Goal: Transaction & Acquisition: Book appointment/travel/reservation

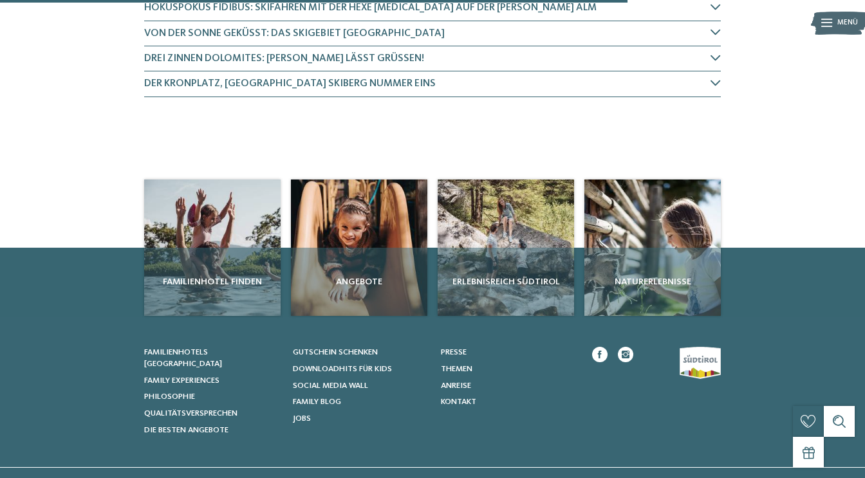
scroll to position [562, 0]
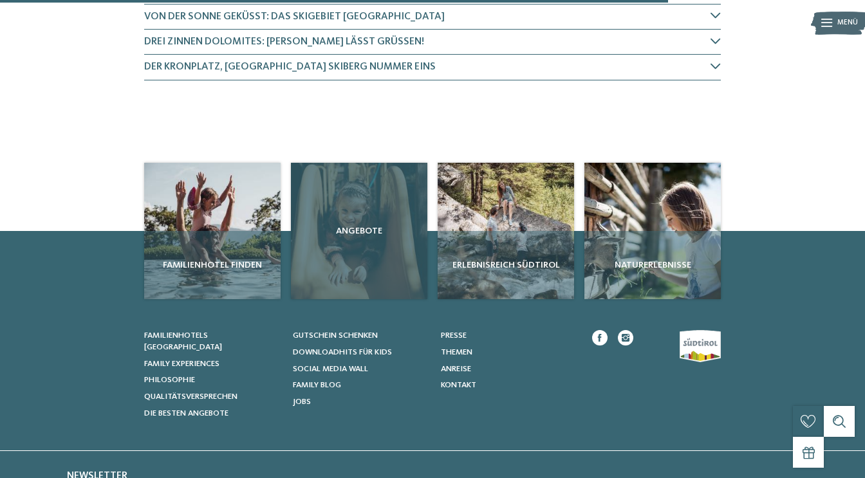
click at [363, 262] on div "Angebote" at bounding box center [359, 231] width 136 height 136
click at [360, 225] on span "Angebote" at bounding box center [359, 231] width 126 height 13
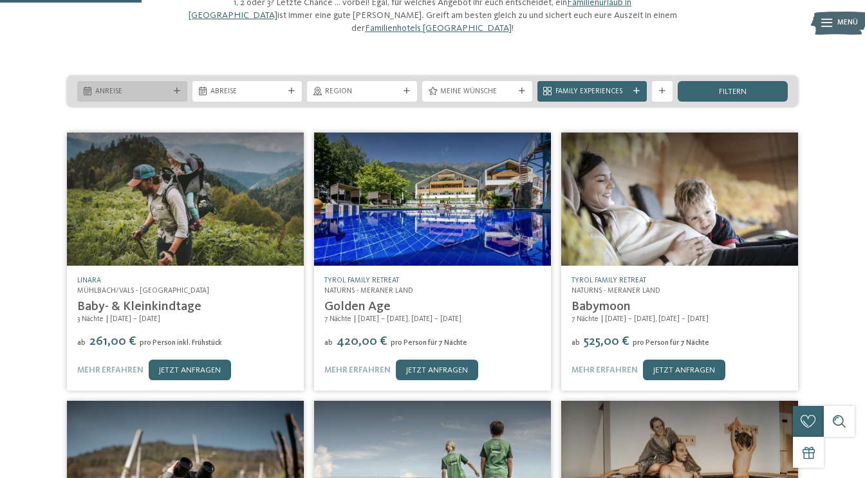
click at [158, 84] on div "Anreise" at bounding box center [132, 91] width 110 height 21
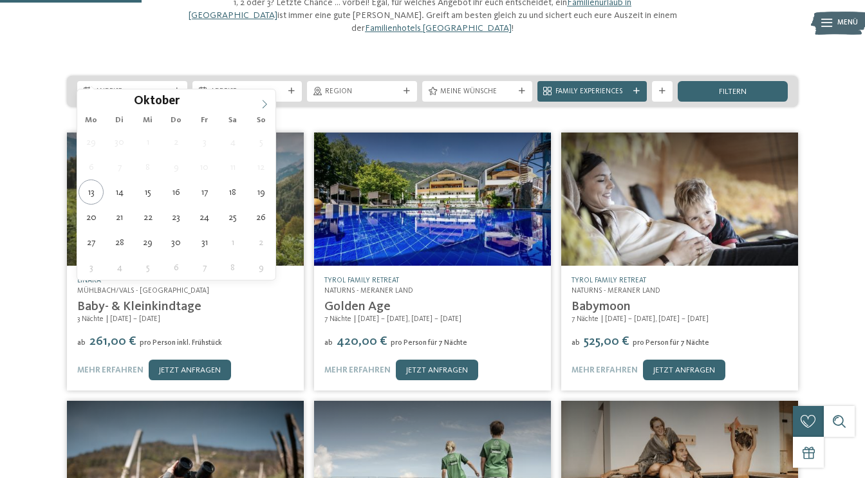
click at [266, 104] on icon at bounding box center [264, 104] width 9 height 9
type input "****"
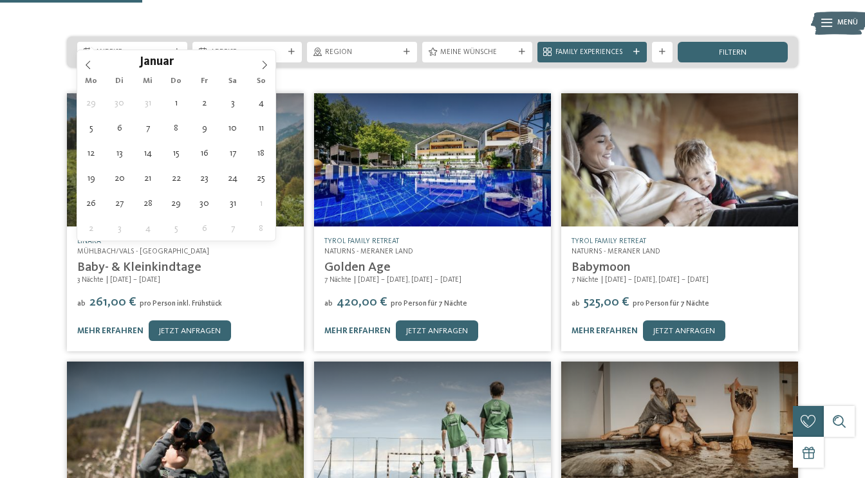
click at [122, 261] on link "Baby- & Kleinkindtage" at bounding box center [139, 267] width 124 height 13
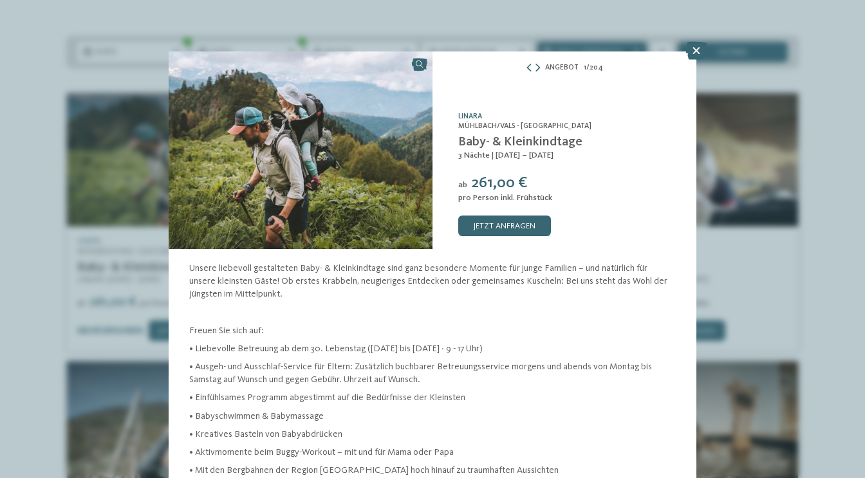
scroll to position [196, 0]
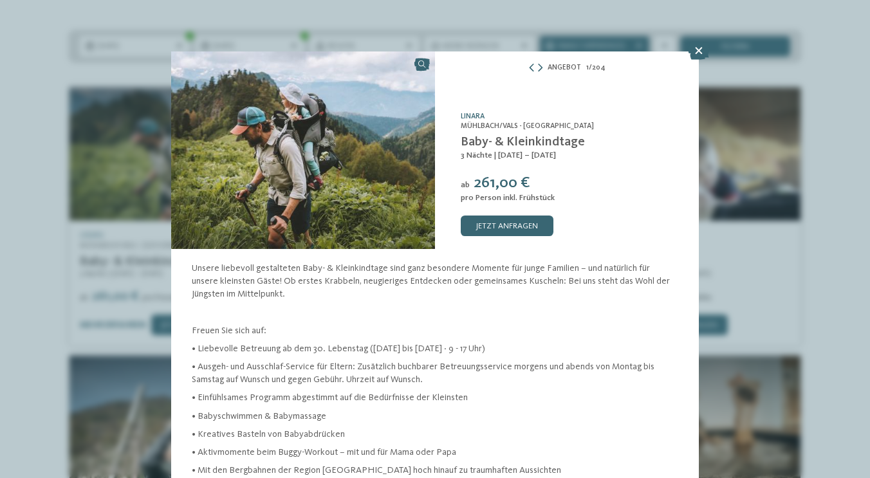
click at [264, 104] on div "Angebot 1 / 204 slide 1 of 204 ab" at bounding box center [435, 239] width 870 height 478
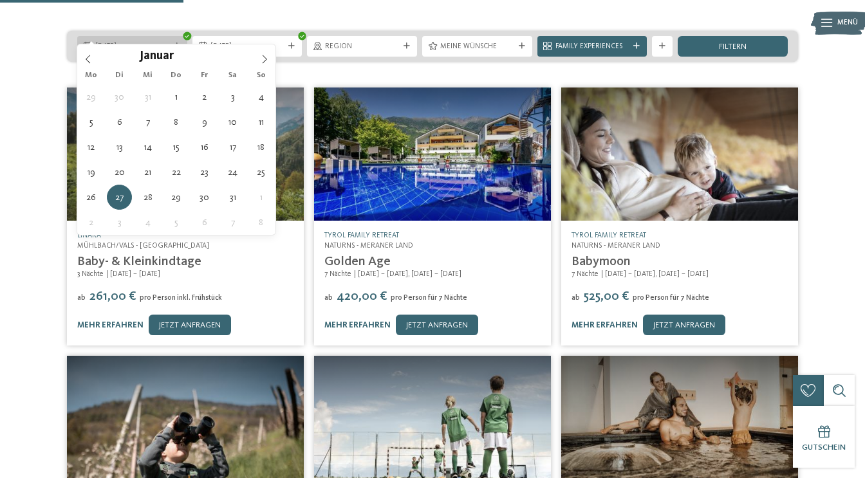
click at [156, 42] on span "[DATE]" at bounding box center [132, 47] width 74 height 10
type div "[DATE]"
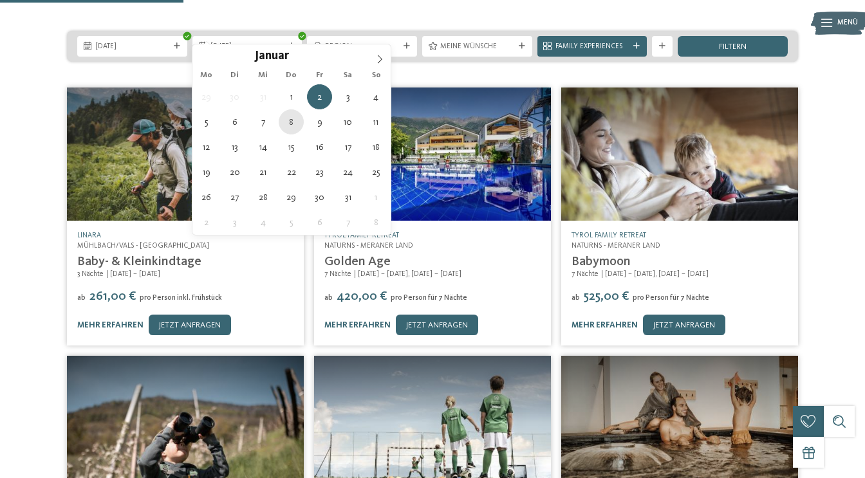
type div "[DATE]"
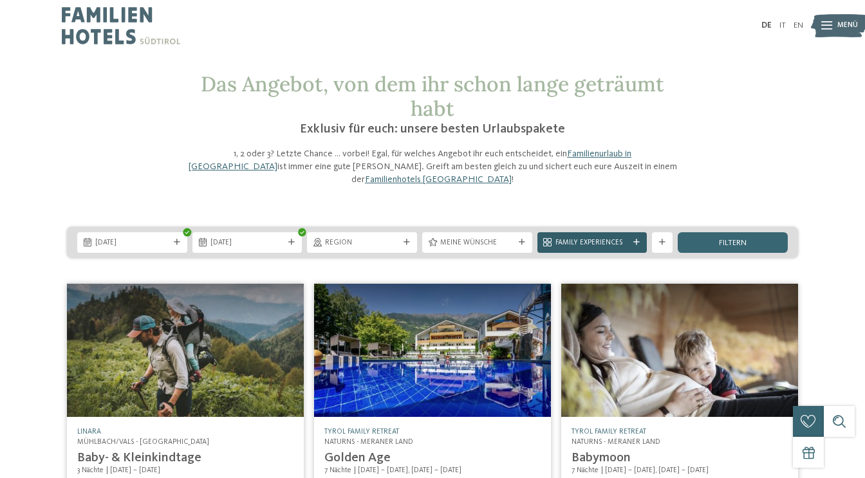
click at [600, 238] on span "Family Experiences" at bounding box center [592, 243] width 74 height 10
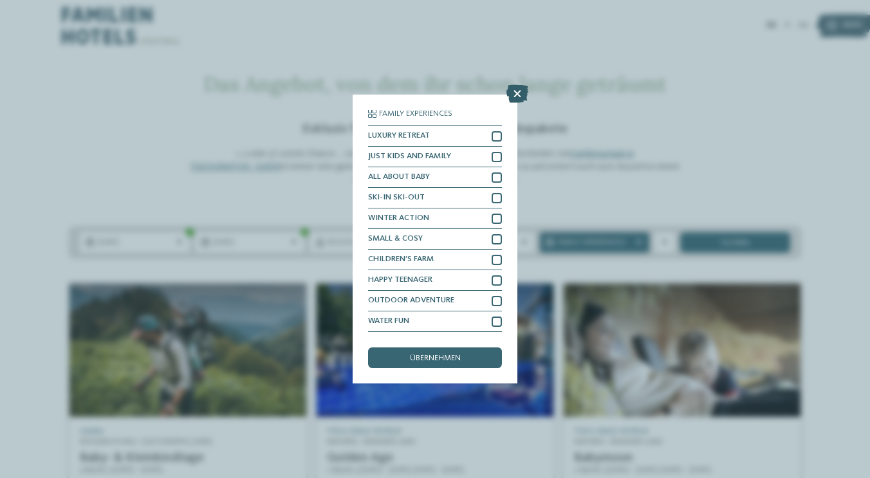
click at [517, 85] on icon at bounding box center [517, 94] width 22 height 18
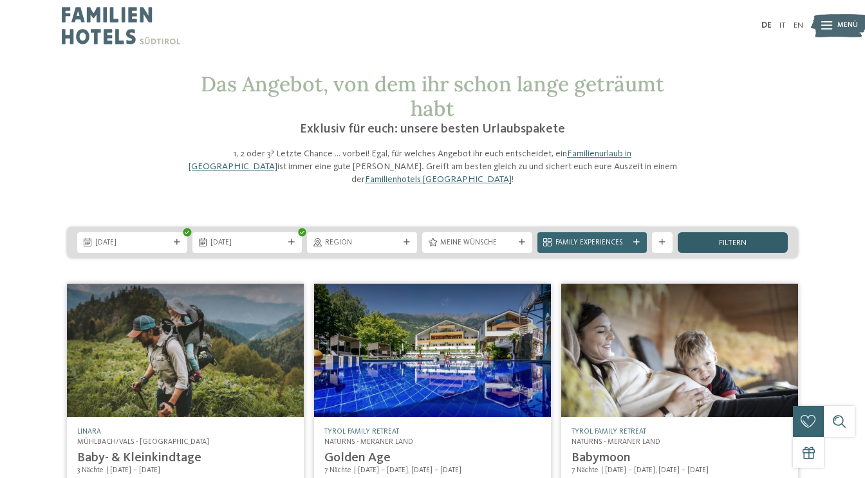
click at [702, 233] on div "filtern" at bounding box center [732, 242] width 110 height 21
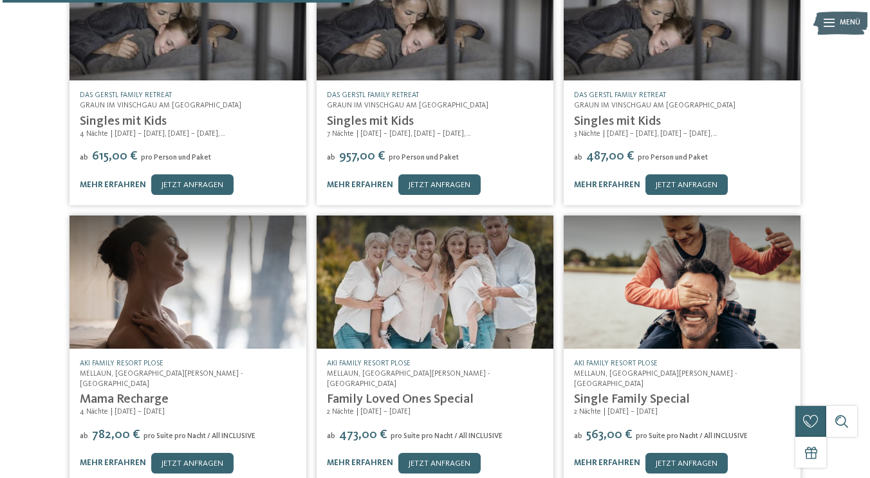
scroll to position [400, 0]
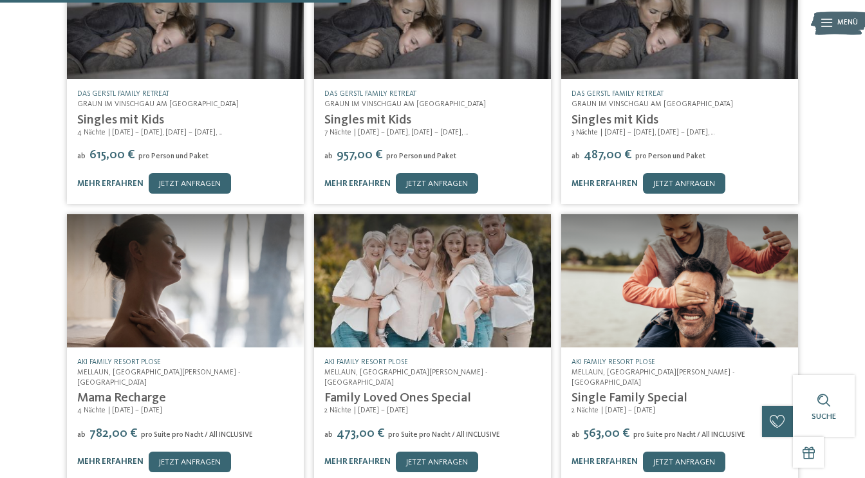
click at [128, 457] on link "mehr erfahren" at bounding box center [110, 461] width 66 height 8
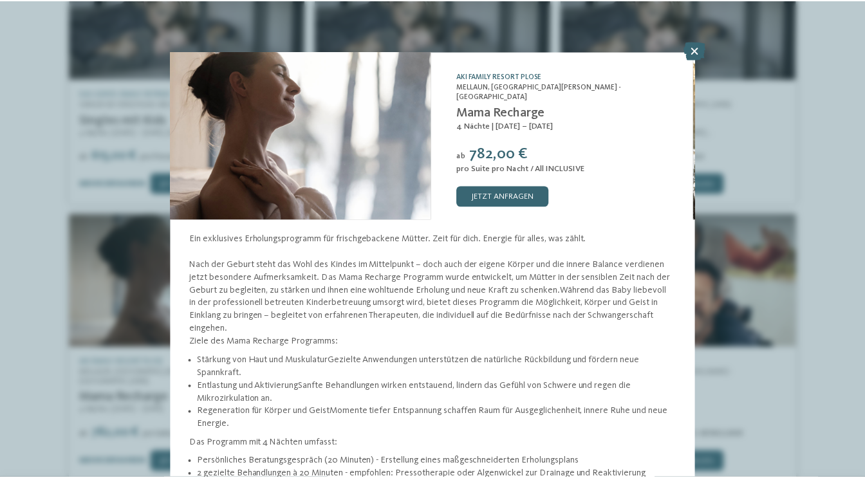
scroll to position [32, 0]
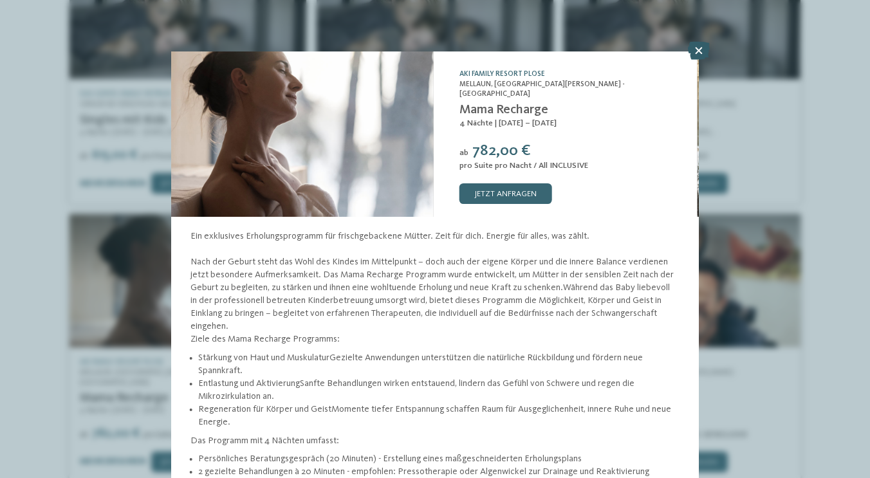
click at [699, 50] on icon at bounding box center [699, 51] width 22 height 18
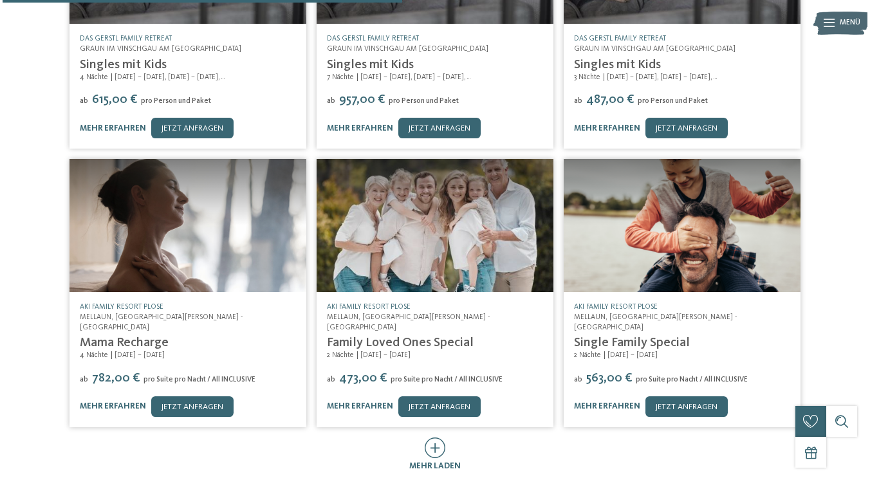
scroll to position [456, 0]
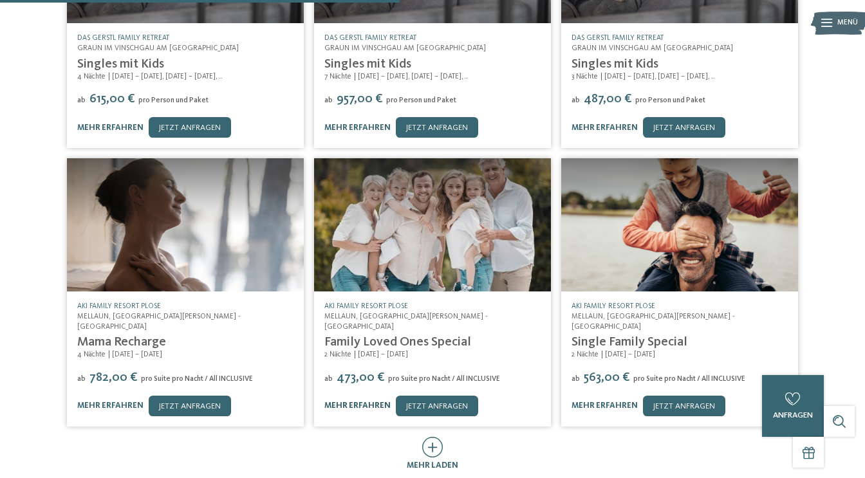
click at [367, 401] on link "mehr erfahren" at bounding box center [357, 405] width 66 height 8
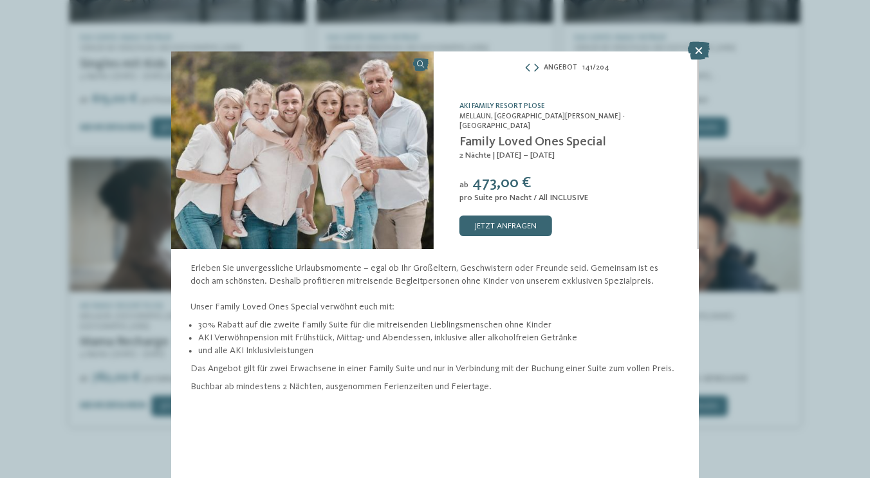
scroll to position [4, 0]
click at [445, 437] on icon at bounding box center [435, 447] width 21 height 21
click at [697, 46] on icon at bounding box center [699, 51] width 22 height 18
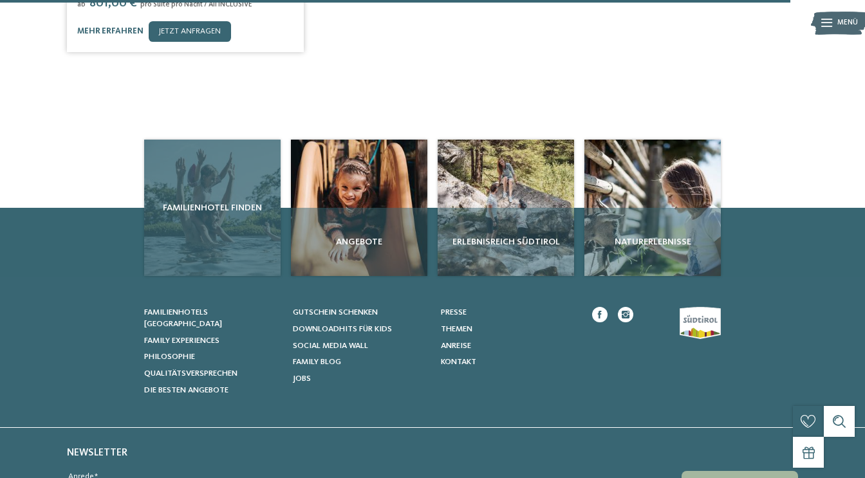
scroll to position [1110, 0]
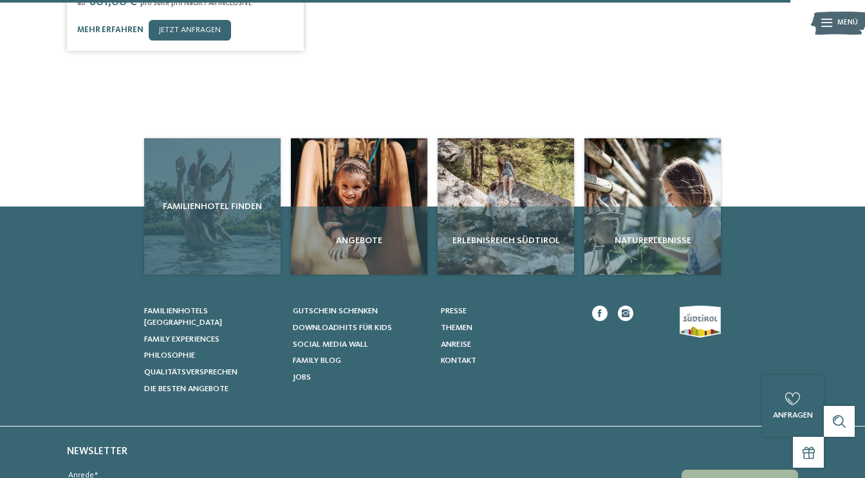
click at [264, 198] on div "Familienhotel finden" at bounding box center [212, 206] width 136 height 136
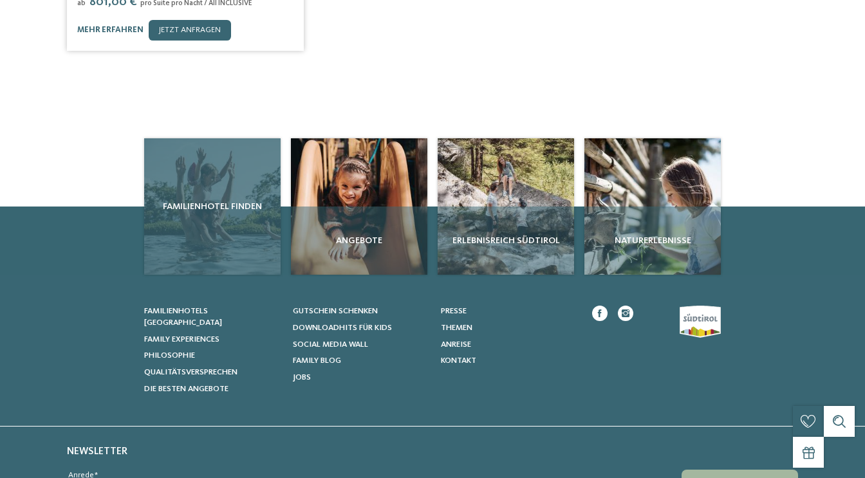
scroll to position [0, 0]
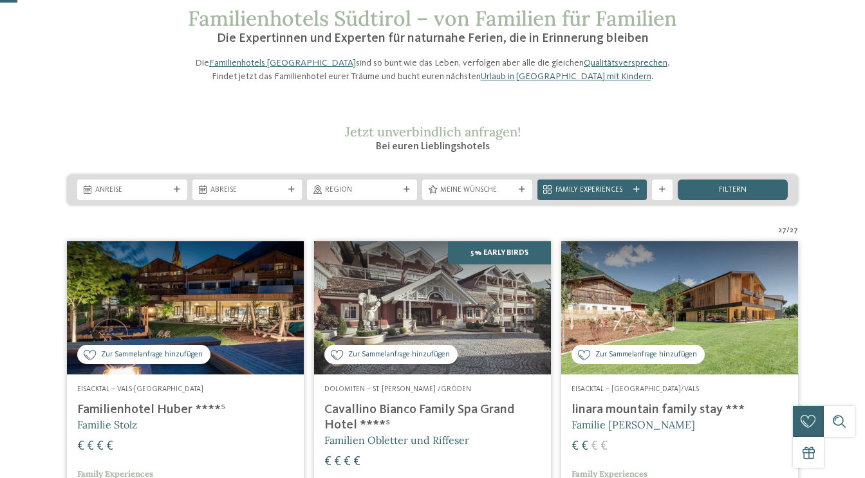
scroll to position [69, 0]
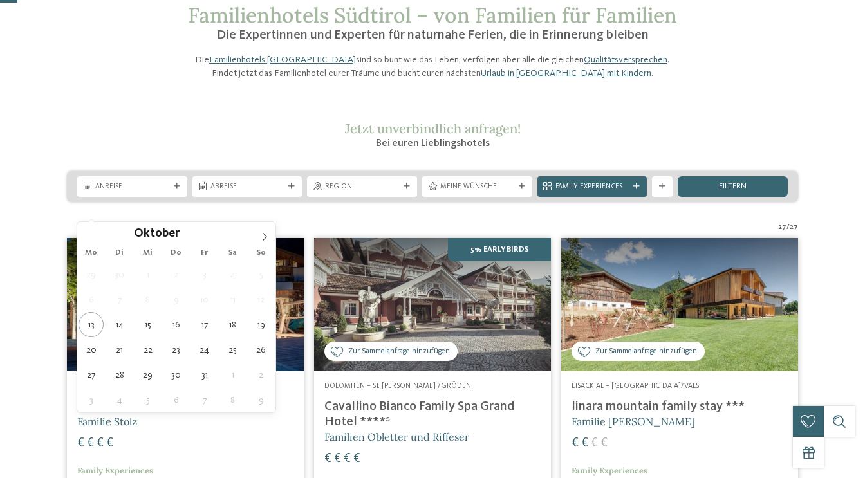
click at [140, 192] on span "Anreise" at bounding box center [132, 187] width 74 height 10
click at [266, 232] on span at bounding box center [264, 233] width 22 height 22
type input "****"
click at [266, 231] on span at bounding box center [264, 233] width 22 height 22
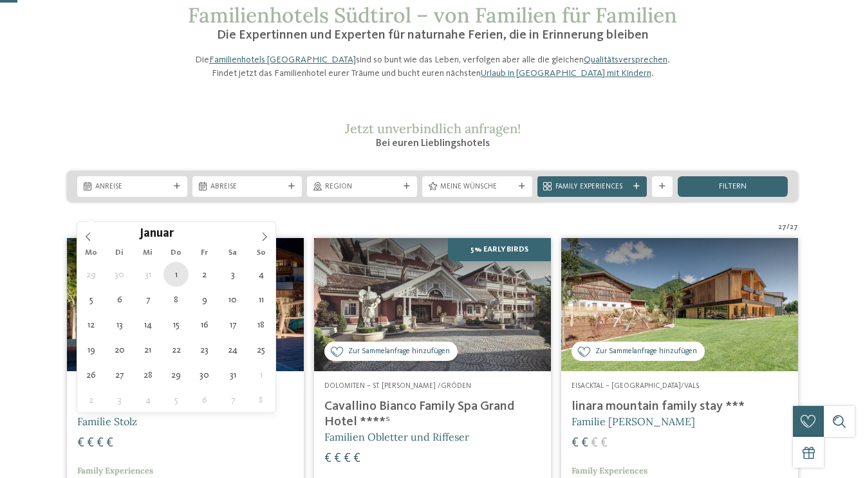
type div "[DATE]"
type input "****"
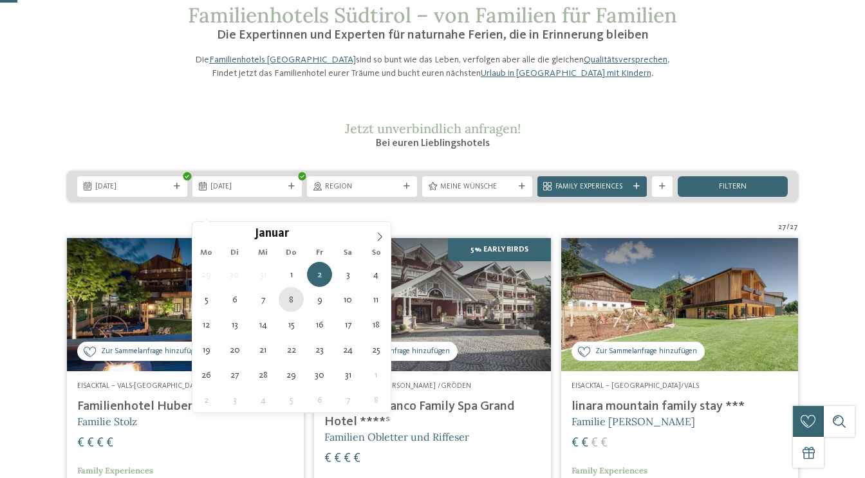
type div "[DATE]"
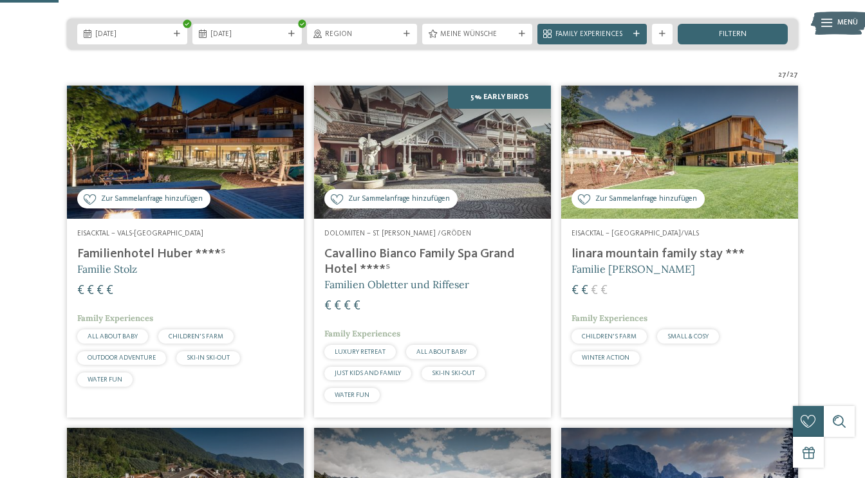
scroll to position [230, 0]
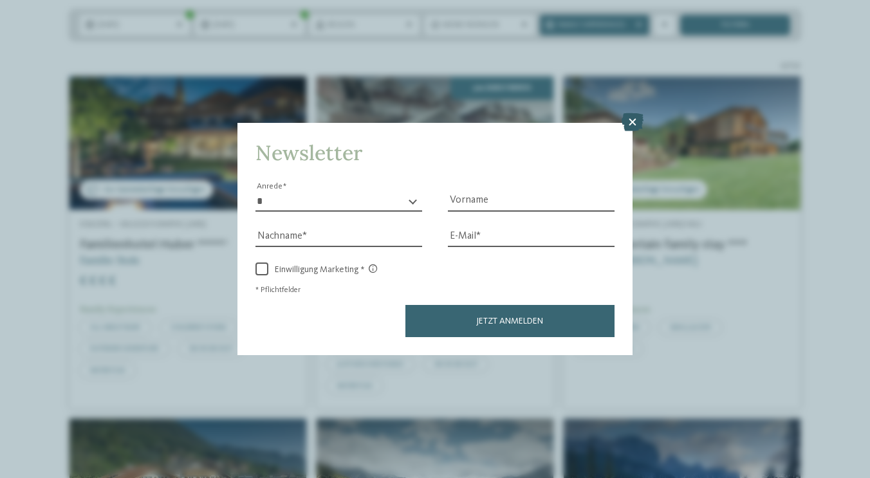
click at [636, 113] on icon at bounding box center [632, 122] width 22 height 18
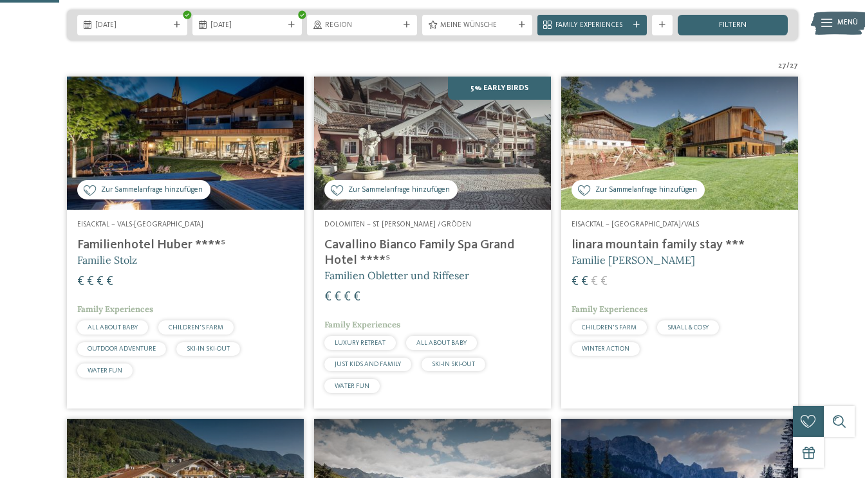
click at [647, 199] on div "Zur Sammelanfrage hinzufügen Zur Sammelanfrage hinzugefügt" at bounding box center [637, 189] width 133 height 19
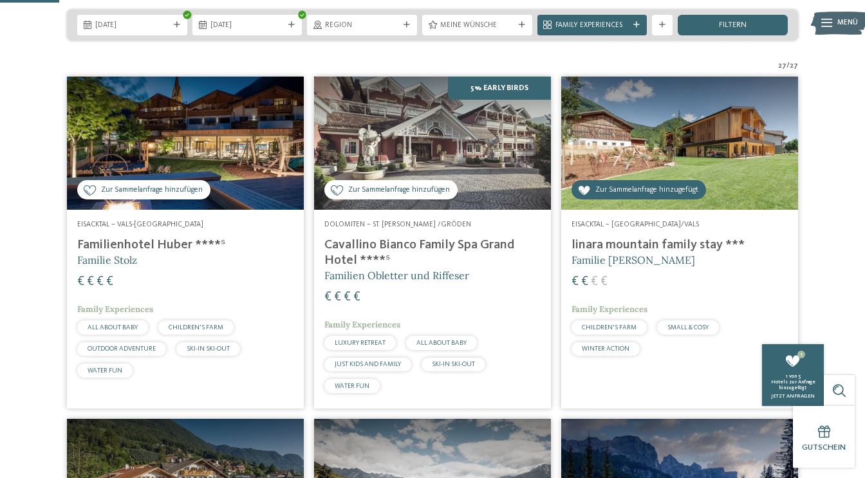
click at [661, 210] on img at bounding box center [679, 143] width 237 height 133
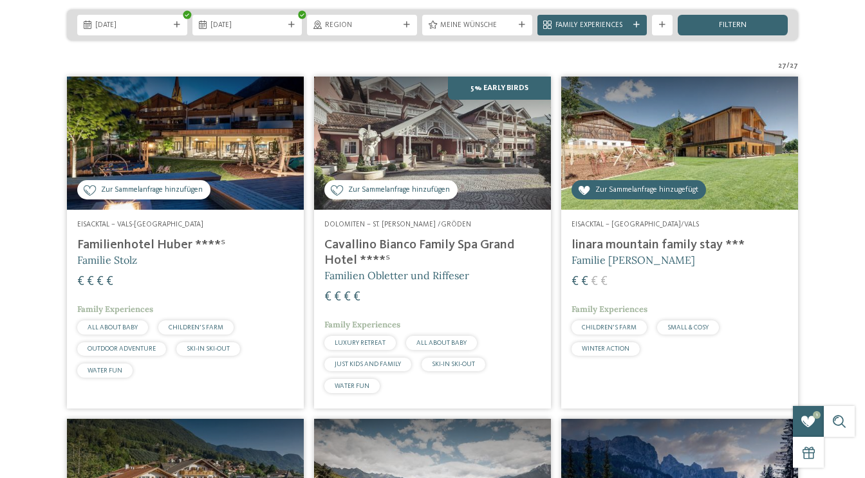
scroll to position [0, 0]
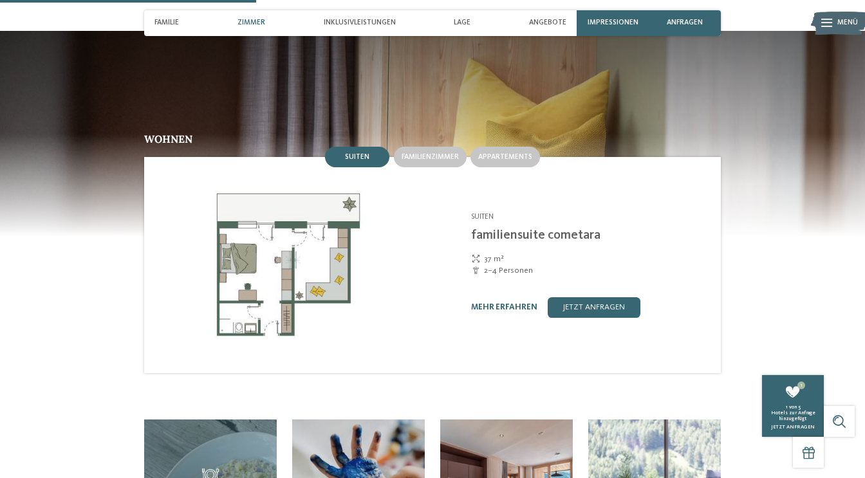
scroll to position [1029, 0]
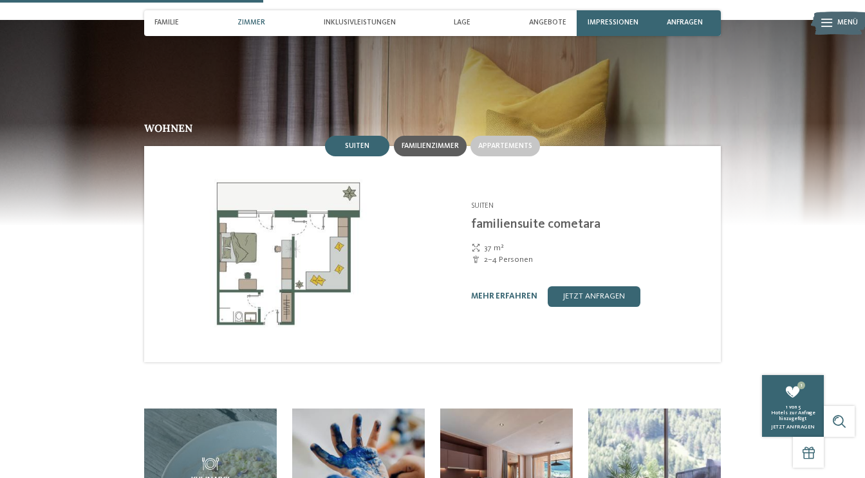
click at [437, 142] on span "Familienzimmer" at bounding box center [429, 146] width 57 height 8
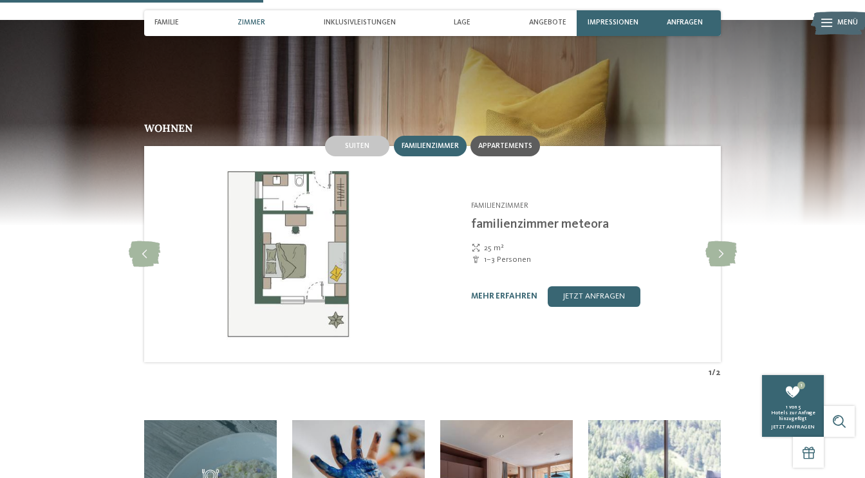
click at [521, 142] on span "Appartements" at bounding box center [505, 146] width 54 height 8
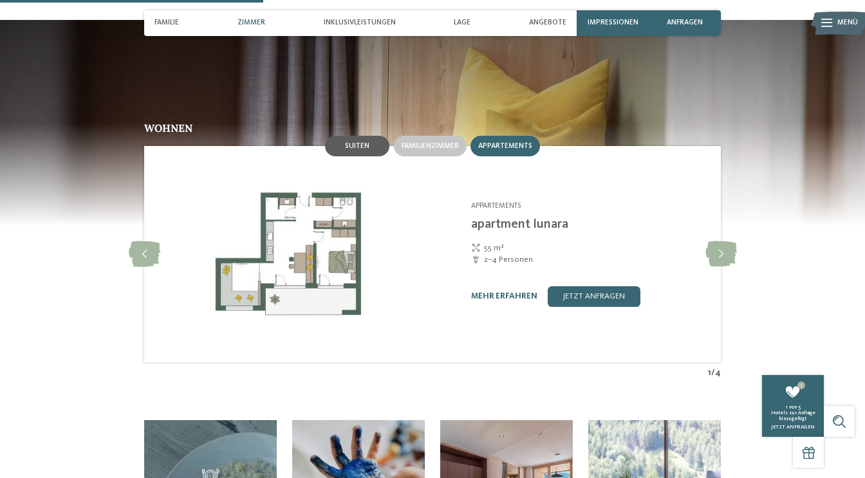
click at [354, 136] on div "Suiten" at bounding box center [357, 146] width 64 height 21
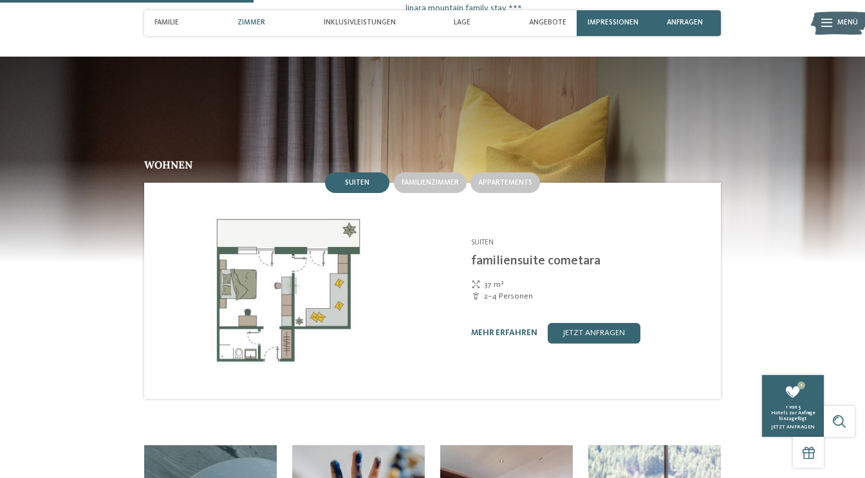
scroll to position [992, 0]
click at [562, 26] on span "Angebote" at bounding box center [547, 23] width 37 height 8
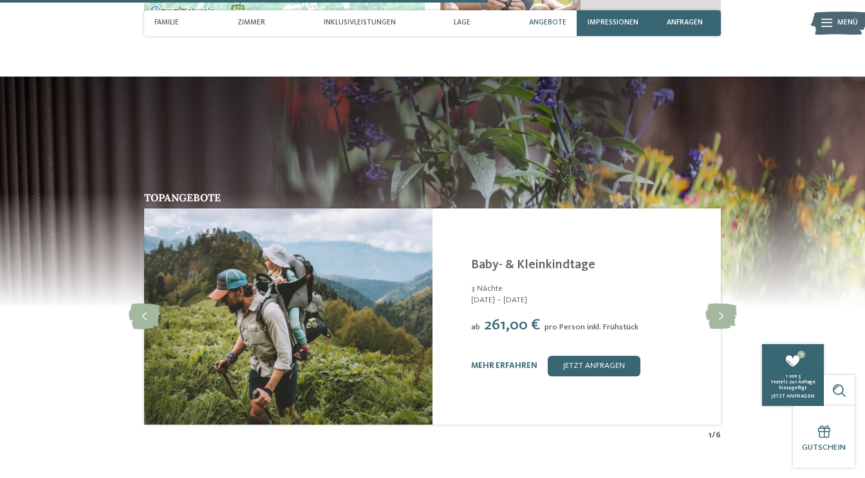
scroll to position [1906, 0]
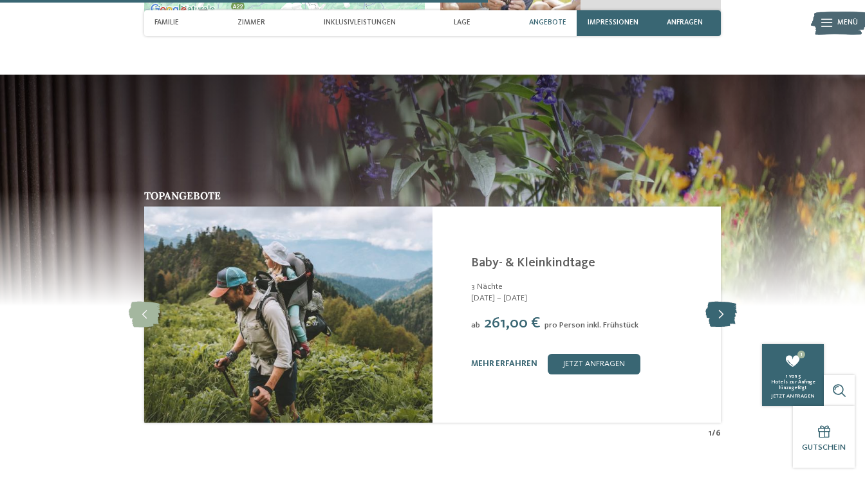
click at [724, 302] on icon at bounding box center [721, 315] width 32 height 26
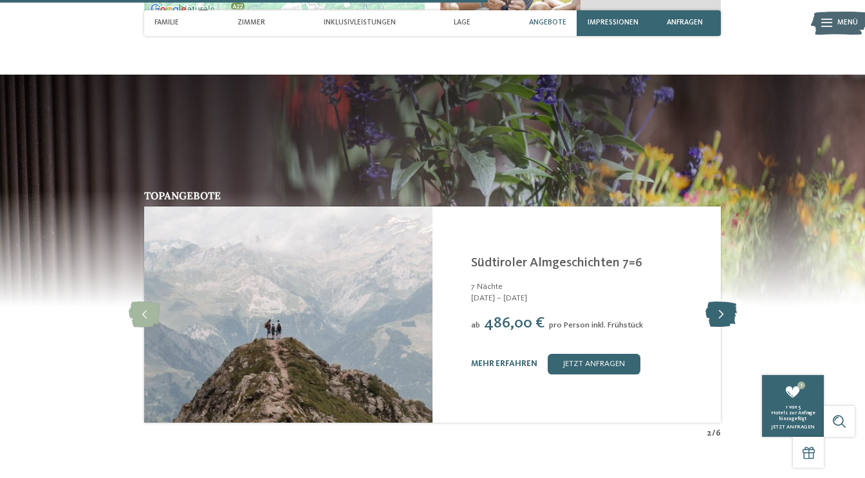
click at [724, 302] on icon at bounding box center [721, 315] width 32 height 26
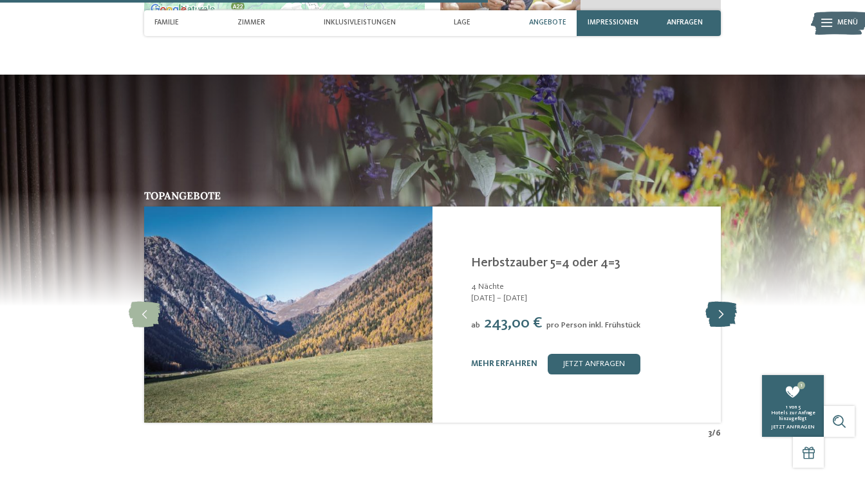
click at [724, 302] on icon at bounding box center [721, 315] width 32 height 26
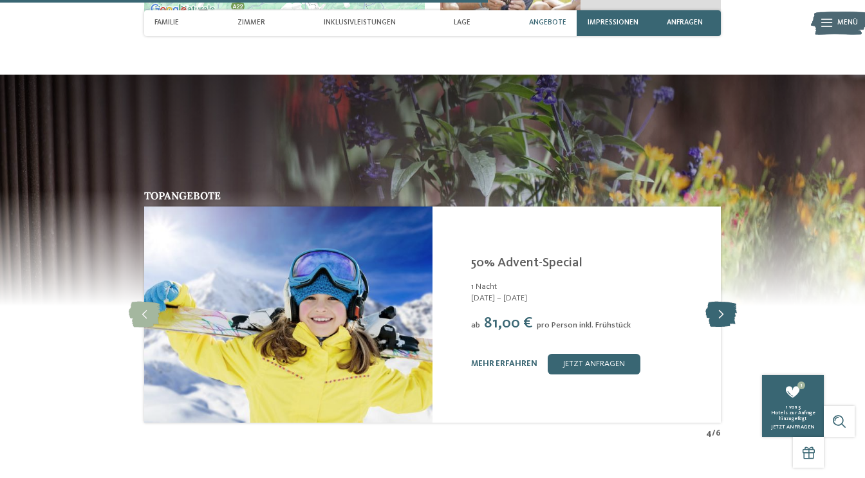
click at [724, 302] on icon at bounding box center [721, 315] width 32 height 26
